Goal: Register for event/course

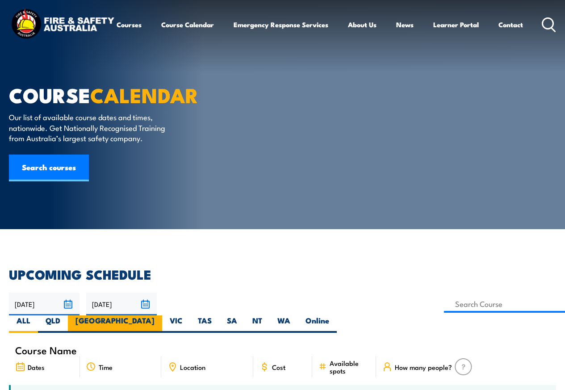
click at [162, 315] on label "[GEOGRAPHIC_DATA]" at bounding box center [115, 323] width 94 height 17
click at [160, 315] on input "[GEOGRAPHIC_DATA]" at bounding box center [158, 318] width 6 height 6
radio input "true"
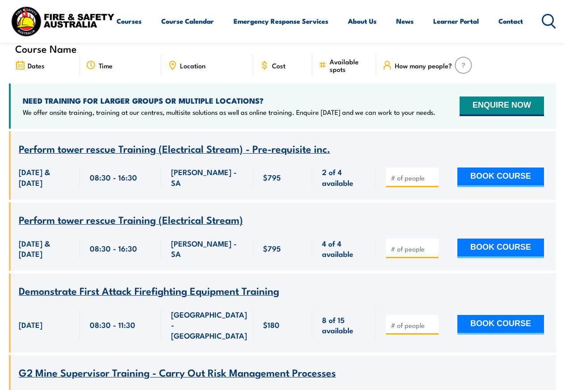
scroll to position [322, 0]
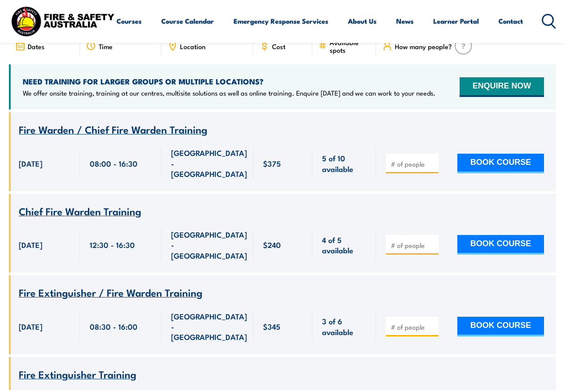
scroll to position [322, 0]
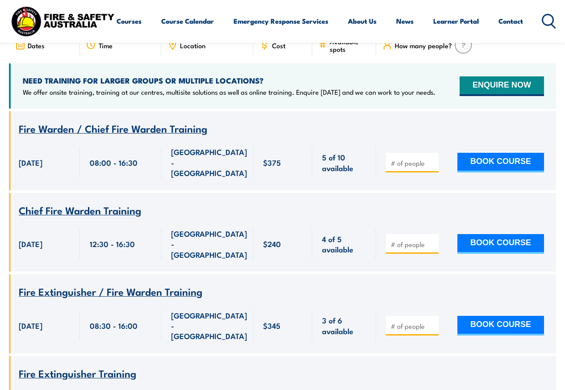
click at [200, 190] on div "Course Name Fire Warden / Chief Fire Warden Training 21 August 2025, 08:00:00 -…" at bounding box center [282, 150] width 547 height 79
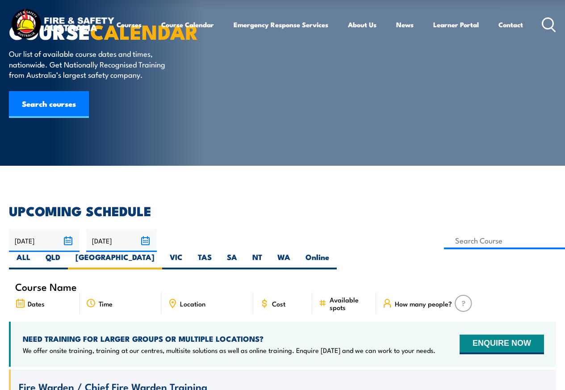
scroll to position [0, 0]
